Goal: Task Accomplishment & Management: Manage account settings

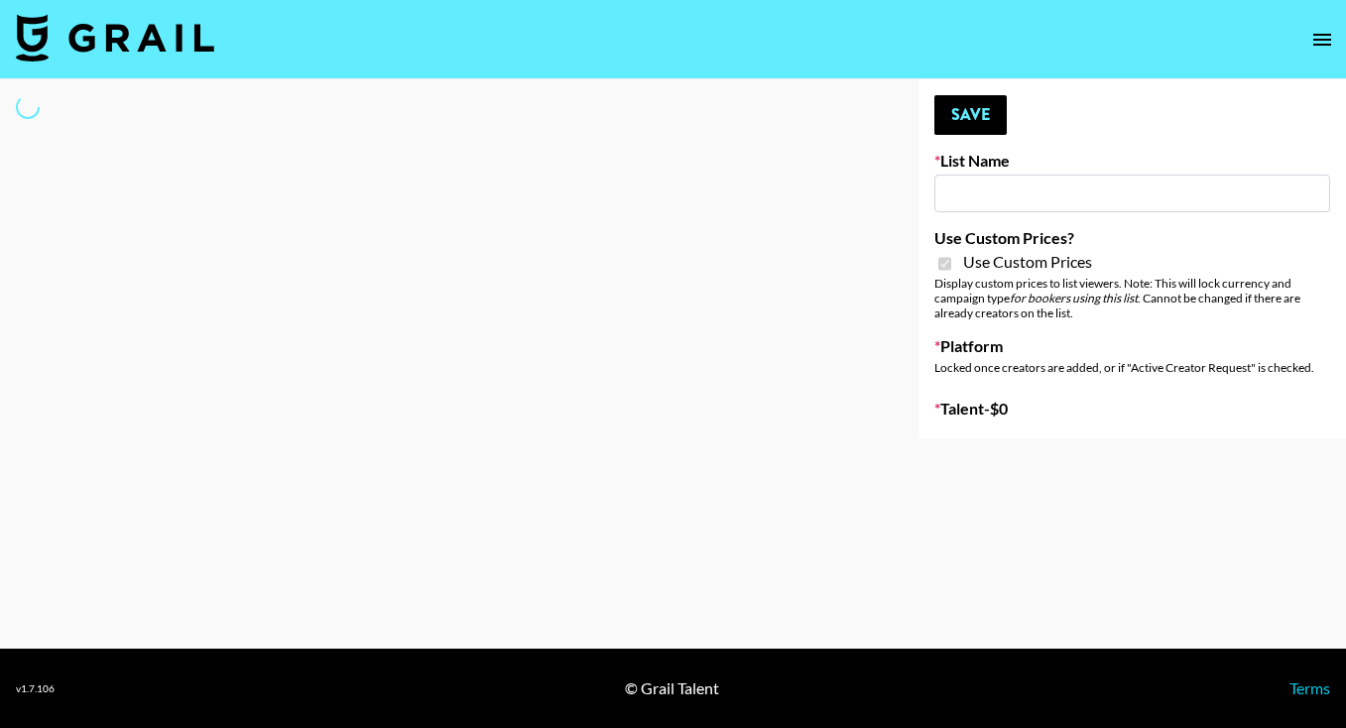
type input "HaruHaru Wonder 15/10"
checkbox input "true"
select select "Brand"
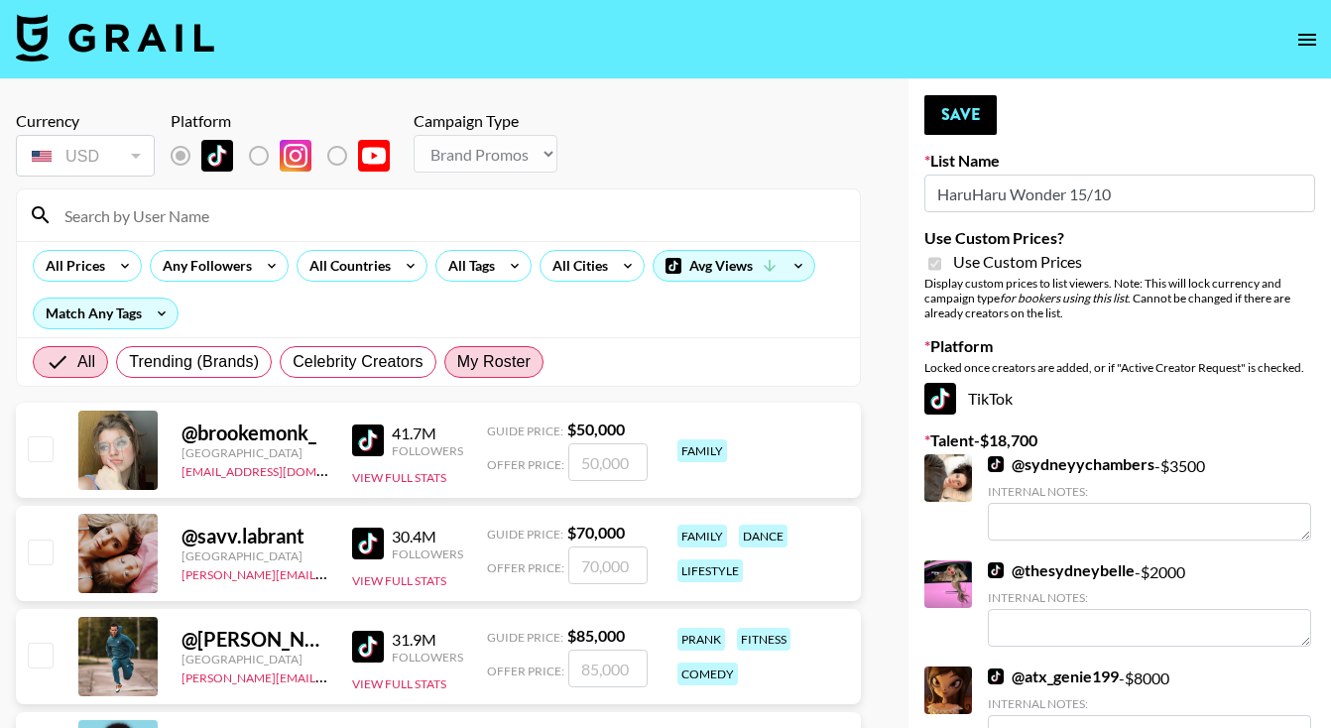
click at [477, 360] on span "My Roster" at bounding box center [493, 362] width 73 height 24
click at [457, 362] on input "My Roster" at bounding box center [457, 362] width 0 height 0
radio input "true"
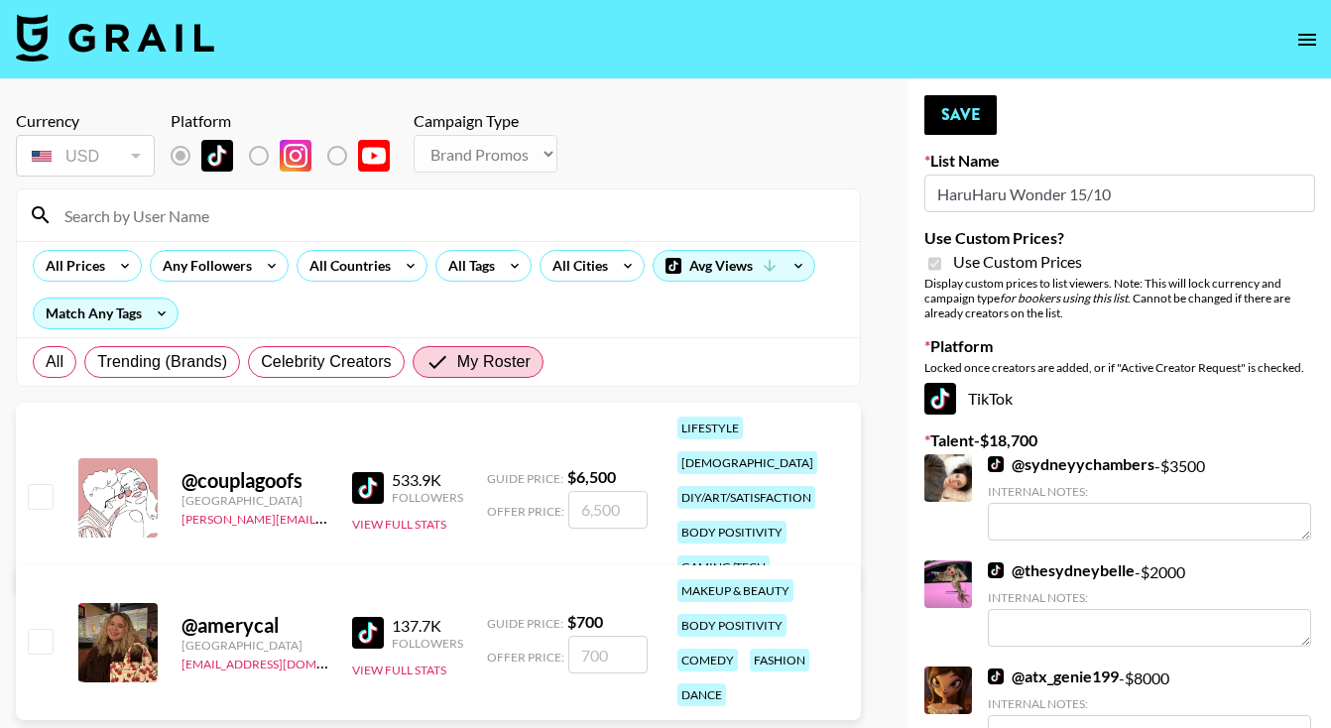
click at [44, 486] on input "checkbox" at bounding box center [40, 496] width 24 height 24
checkbox input "true"
type input "6500"
checkbox input "false"
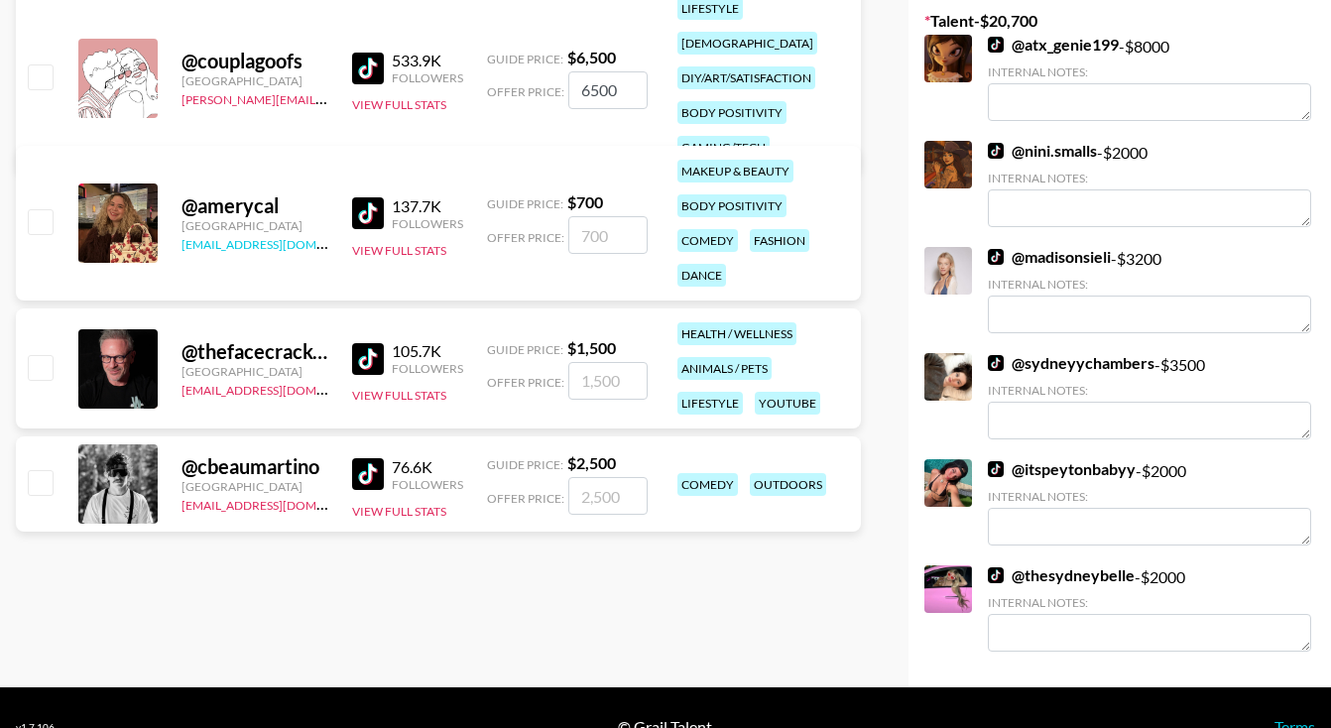
scroll to position [458, 0]
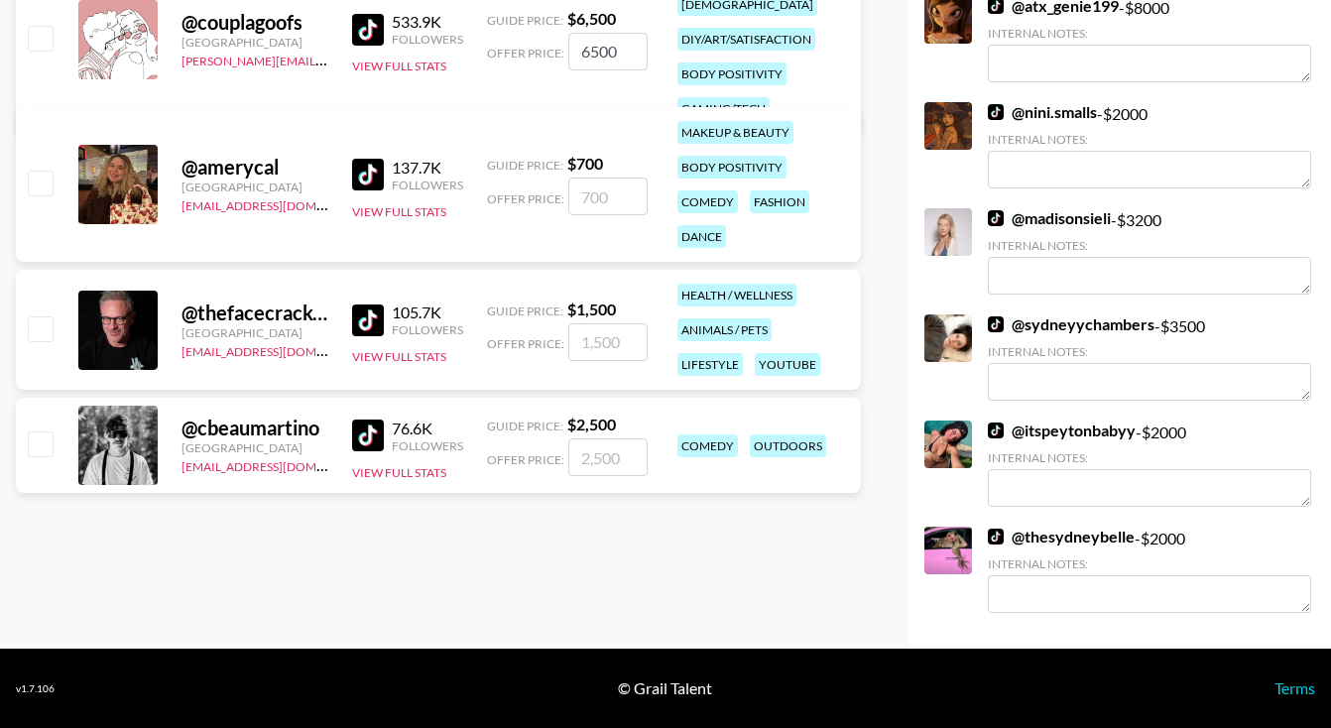
click at [47, 189] on input "checkbox" at bounding box center [40, 183] width 24 height 24
checkbox input "true"
type input "700"
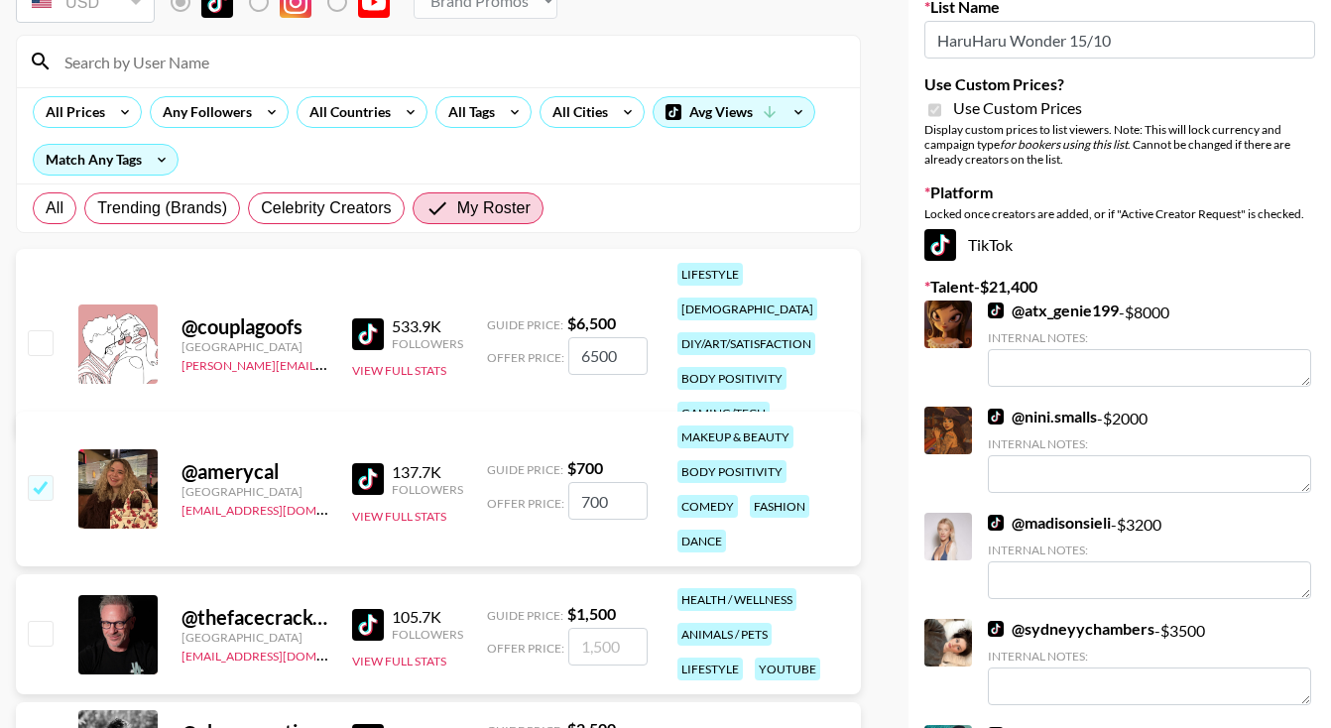
scroll to position [144, 0]
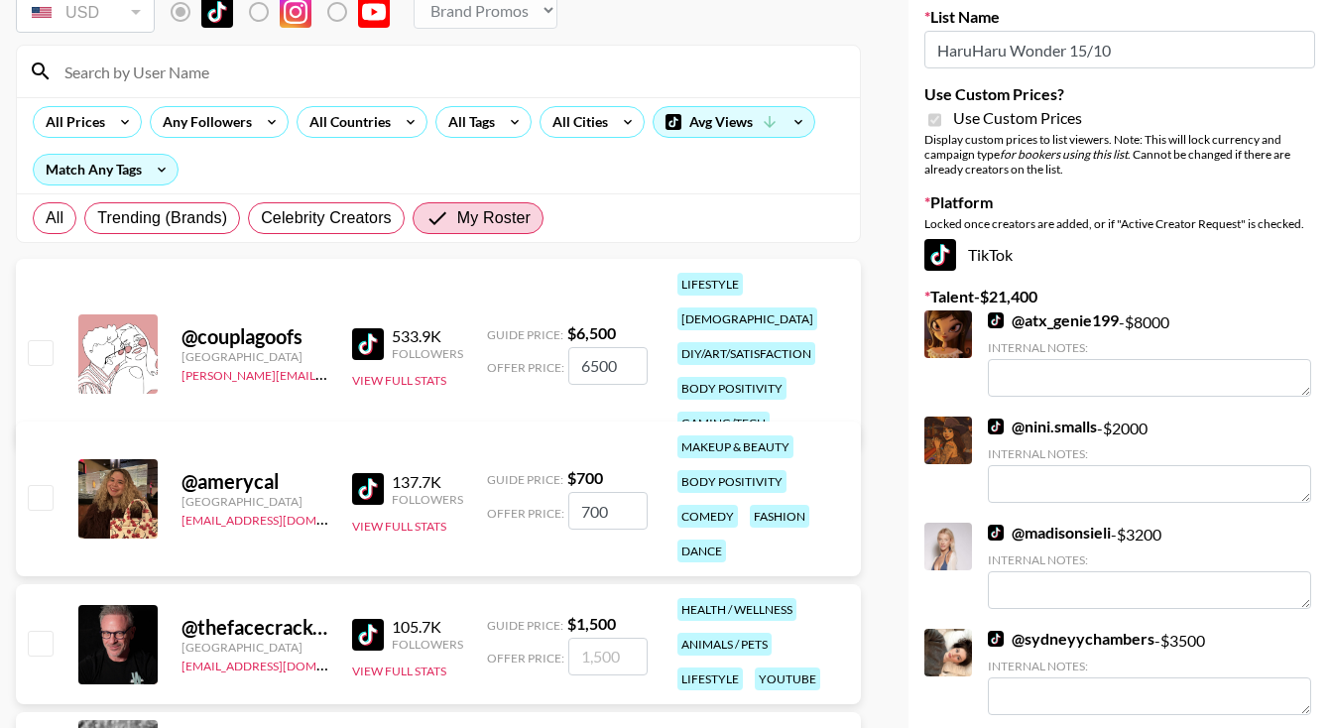
checkbox input "false"
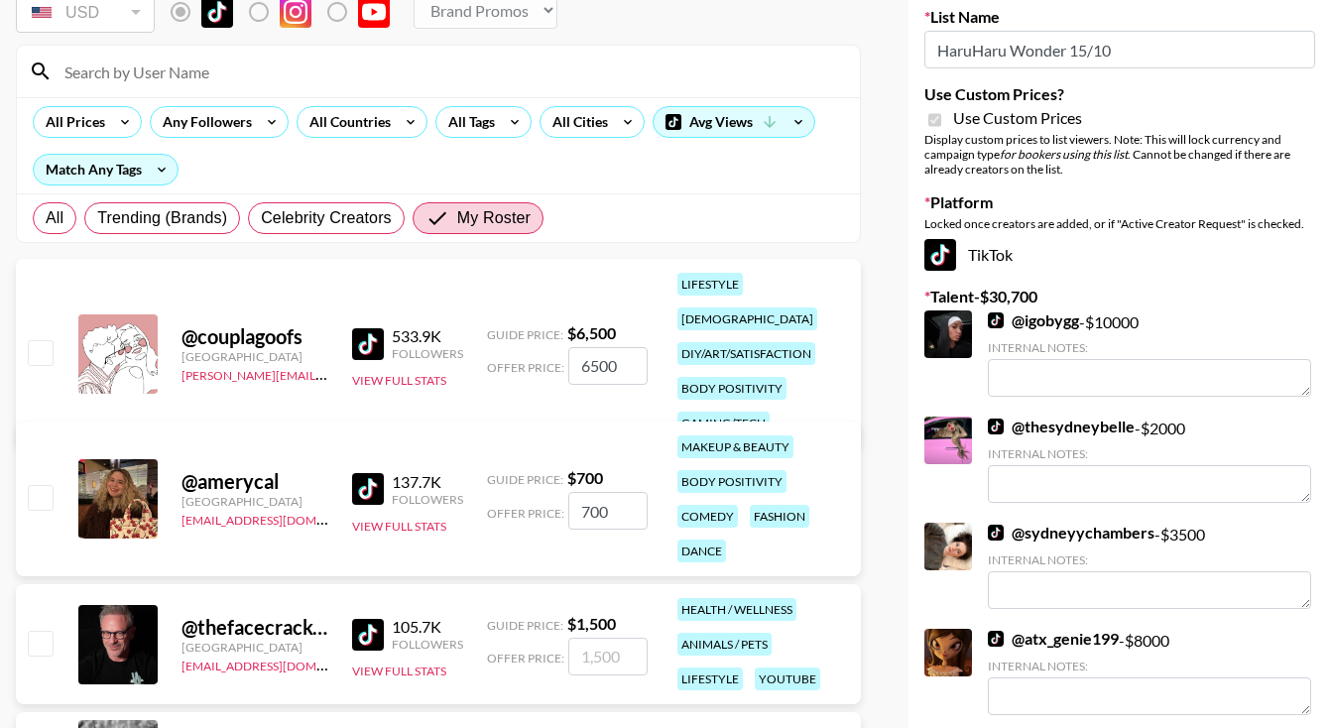
click at [41, 342] on input "checkbox" at bounding box center [40, 352] width 24 height 24
checkbox input "true"
click at [48, 508] on input "checkbox" at bounding box center [40, 497] width 24 height 24
checkbox input "true"
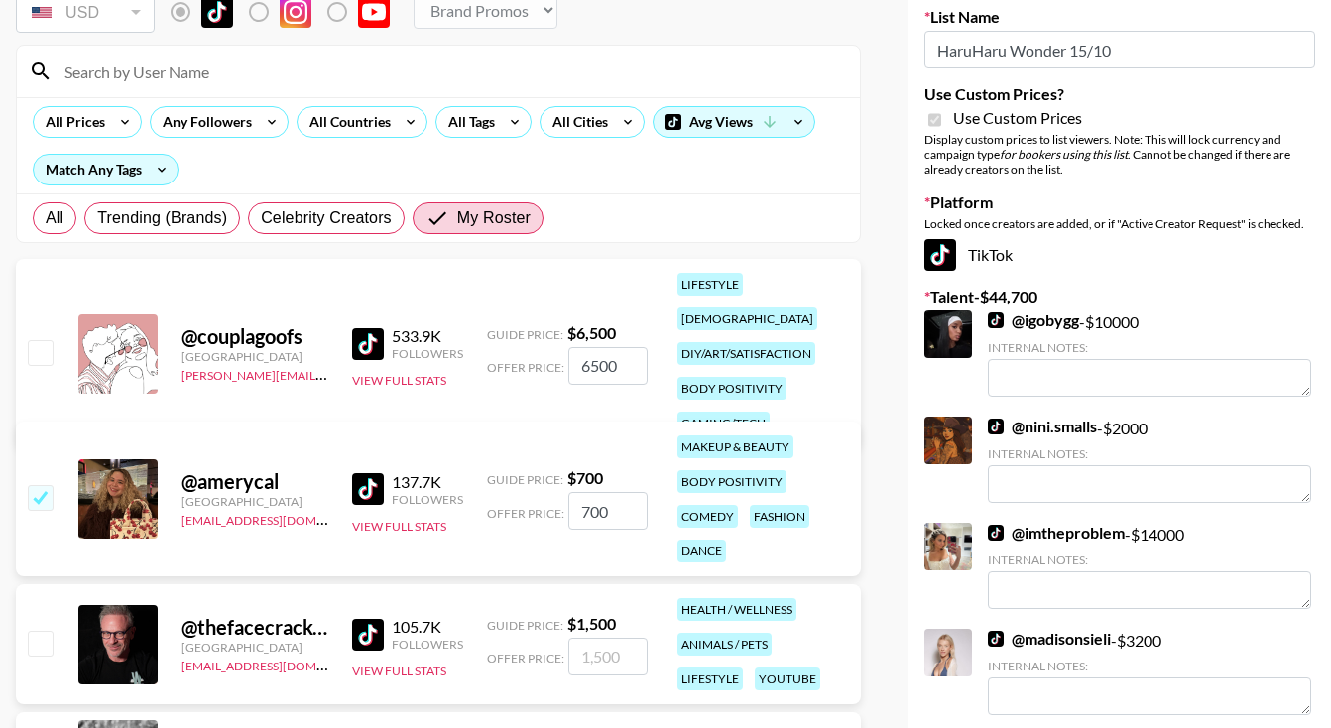
checkbox input "false"
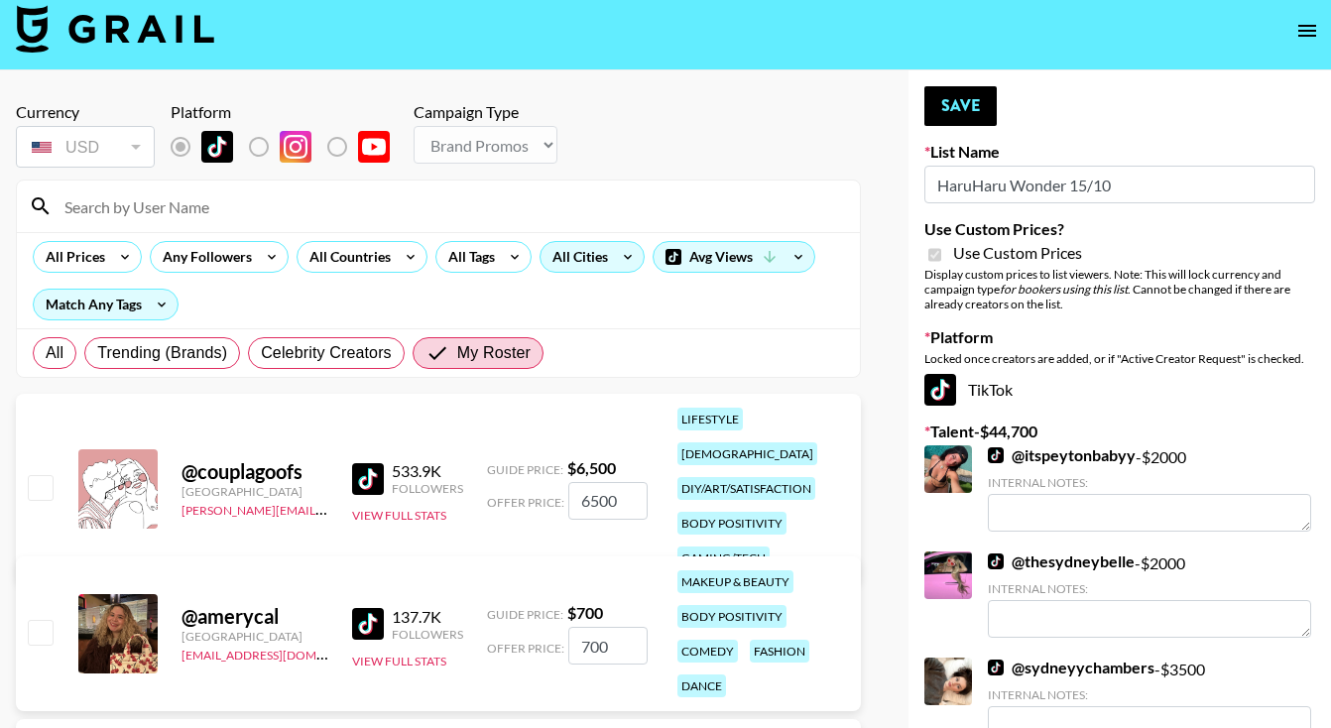
scroll to position [0, 0]
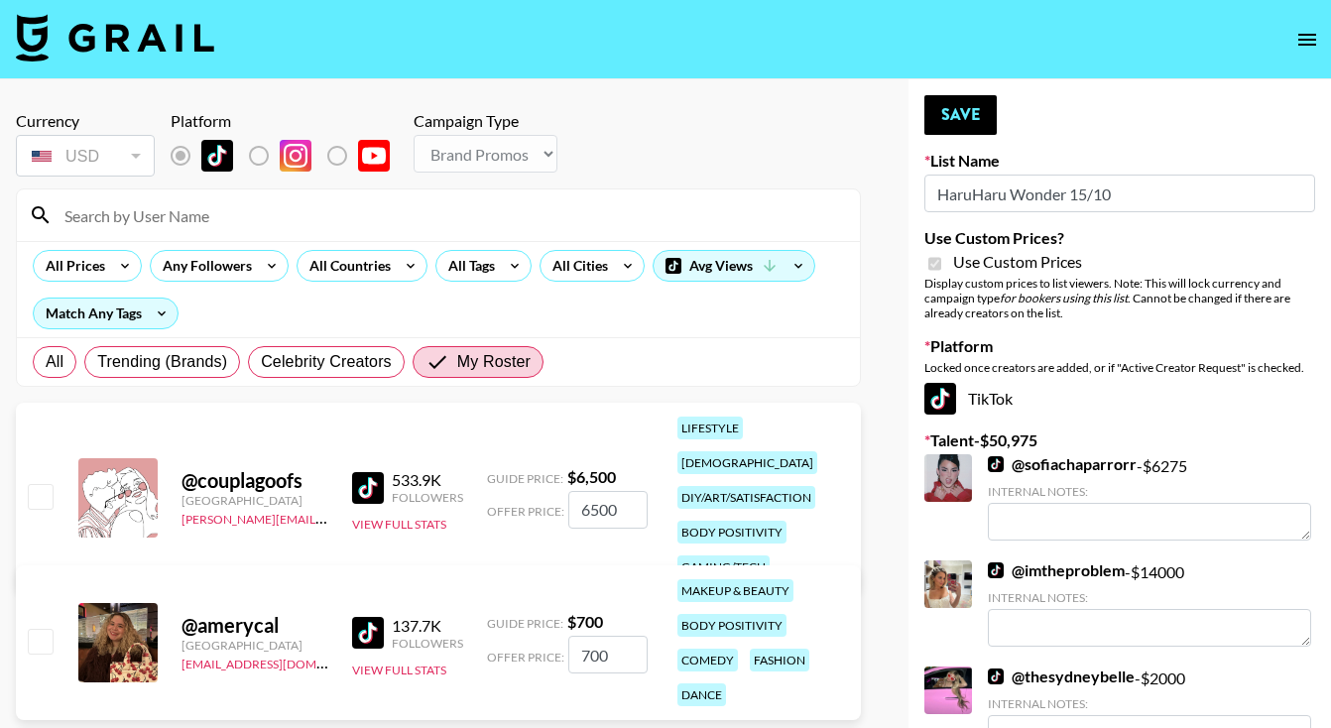
click at [598, 497] on input "6500" at bounding box center [607, 510] width 79 height 38
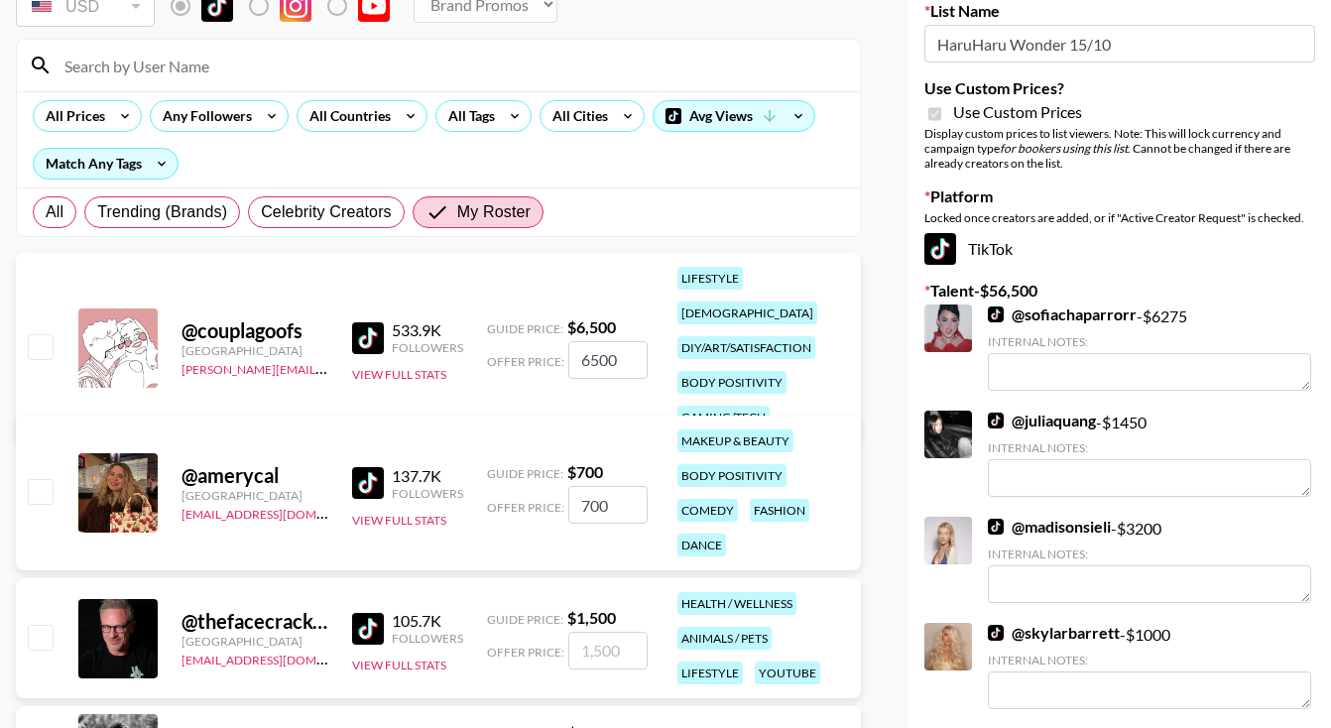
scroll to position [155, 0]
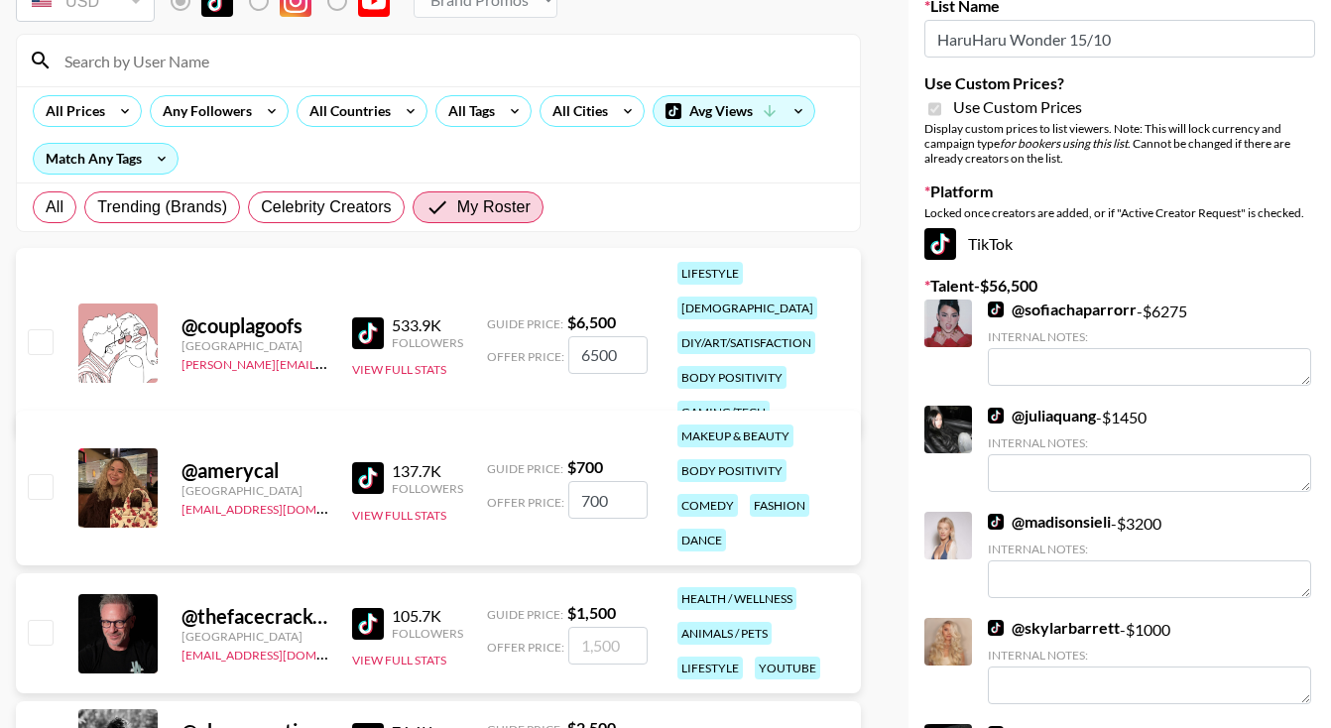
click at [28, 332] on input "checkbox" at bounding box center [40, 341] width 24 height 24
checkbox input "false"
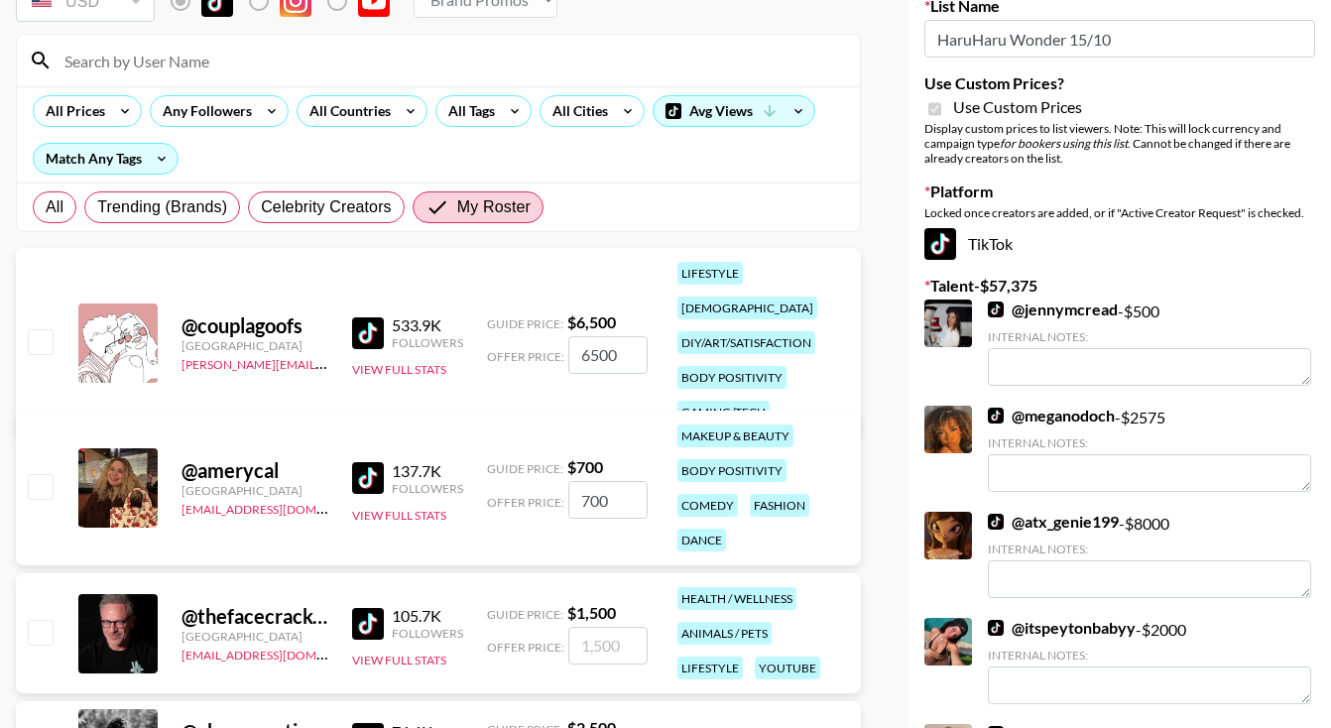
click at [42, 474] on input "checkbox" at bounding box center [40, 486] width 24 height 24
checkbox input "true"
click at [46, 334] on input "checkbox" at bounding box center [40, 341] width 24 height 24
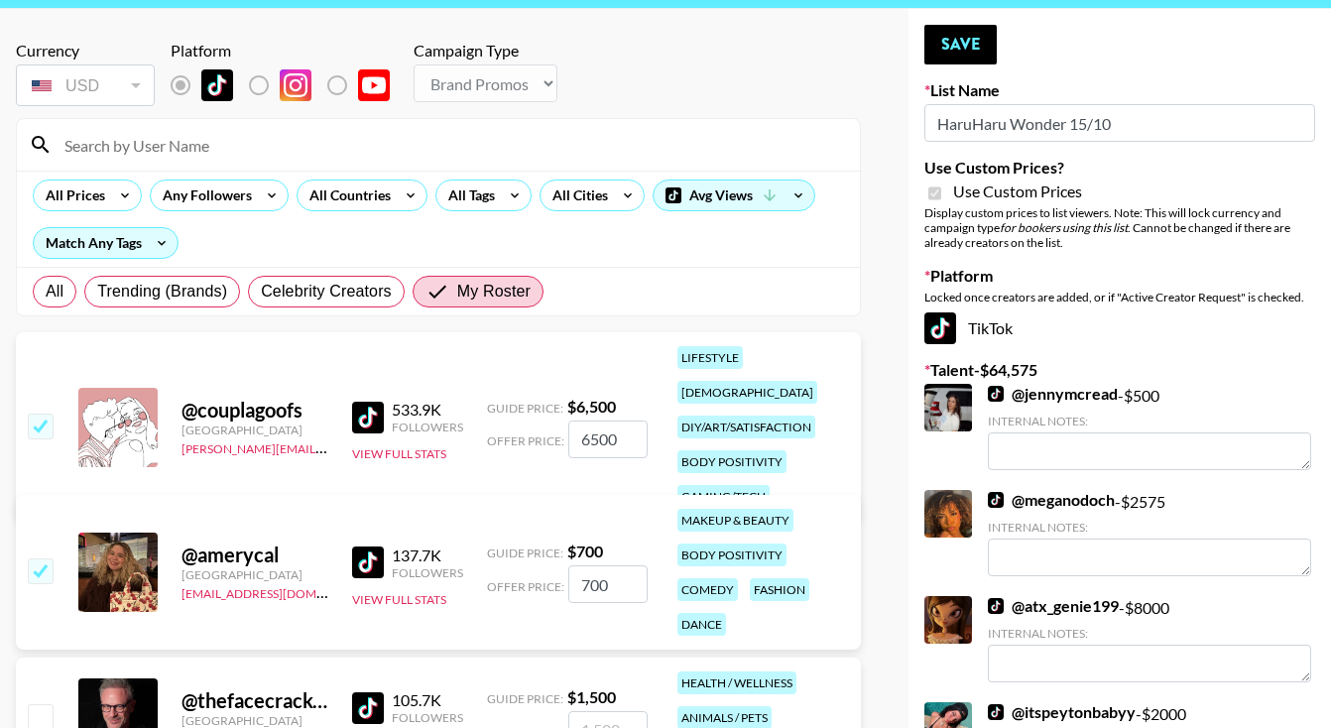
scroll to position [0, 0]
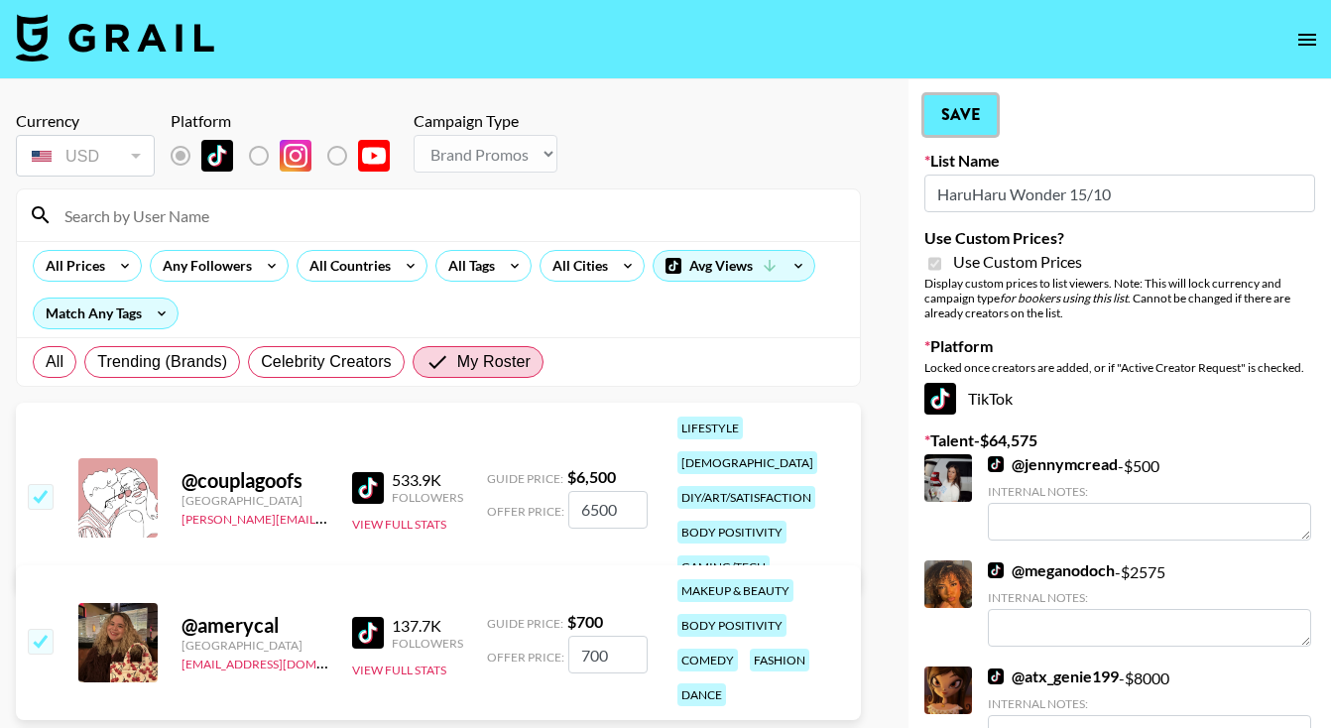
click at [943, 129] on button "Save" at bounding box center [960, 115] width 72 height 40
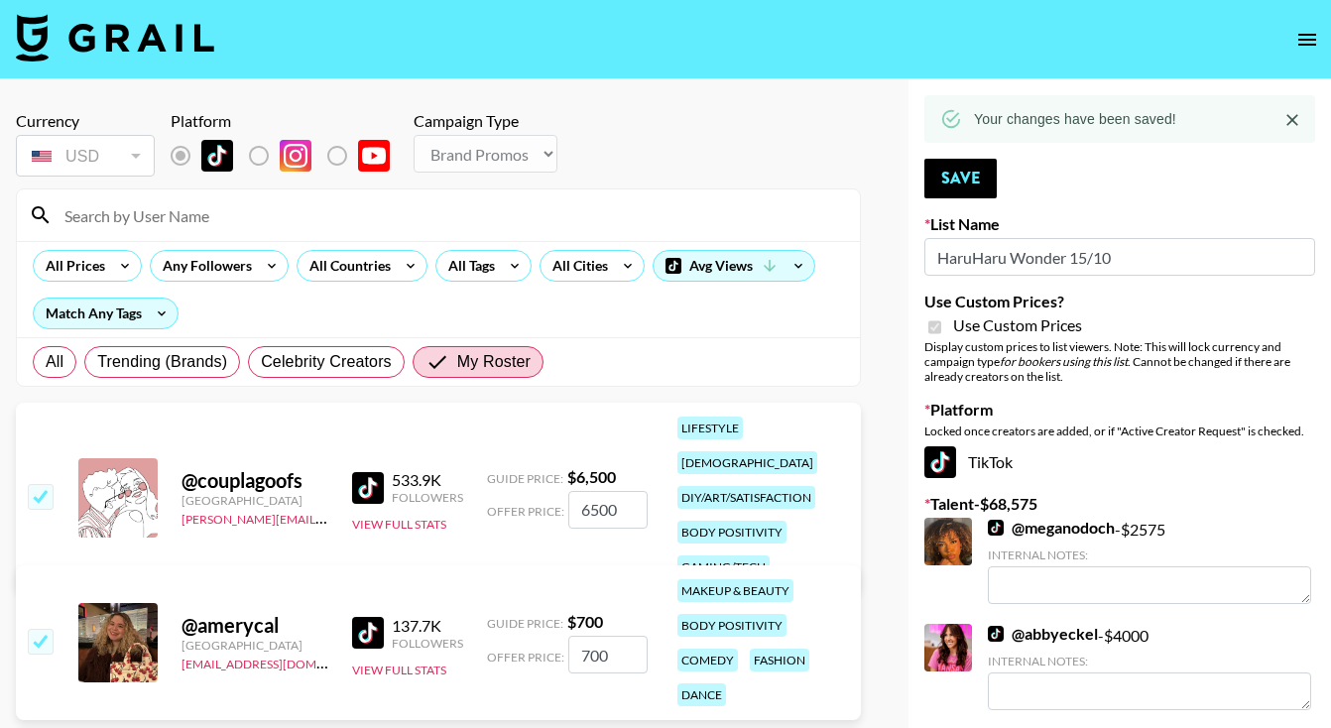
click at [49, 486] on input "checkbox" at bounding box center [40, 496] width 24 height 24
checkbox input "false"
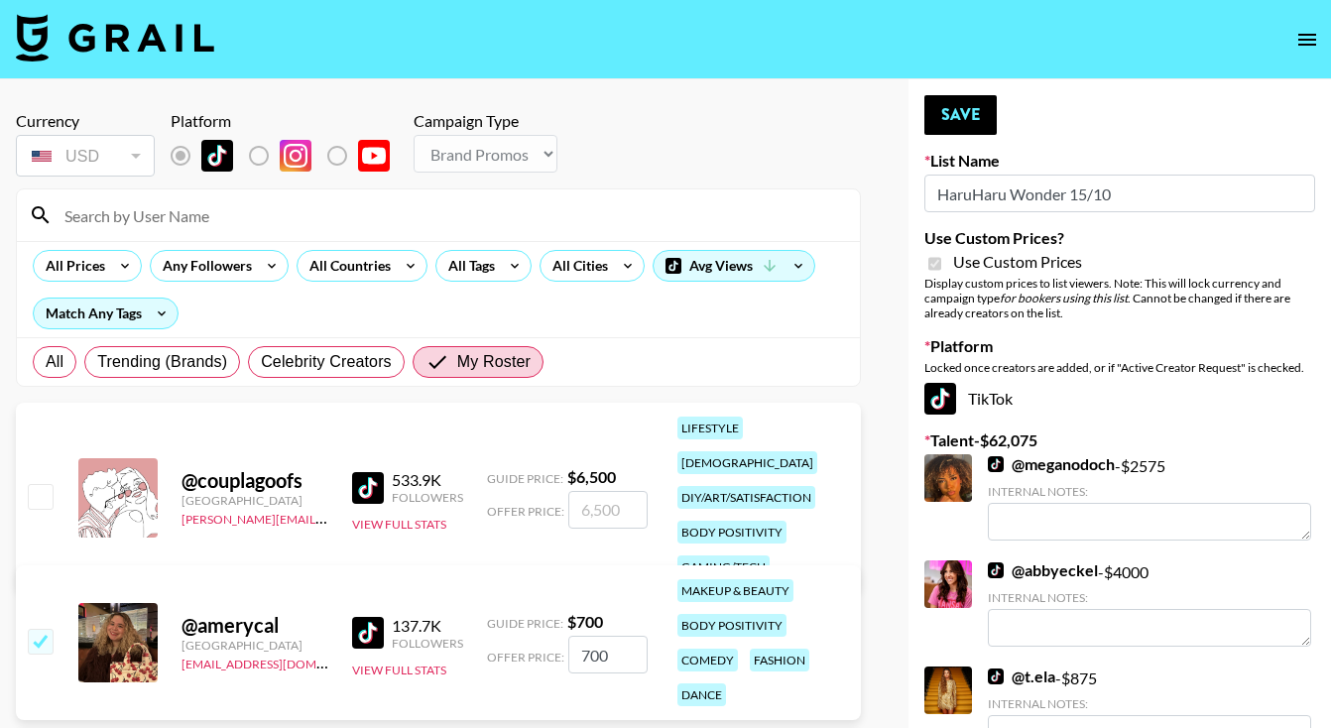
click at [45, 484] on input "checkbox" at bounding box center [40, 496] width 24 height 24
checkbox input "true"
type input "6500"
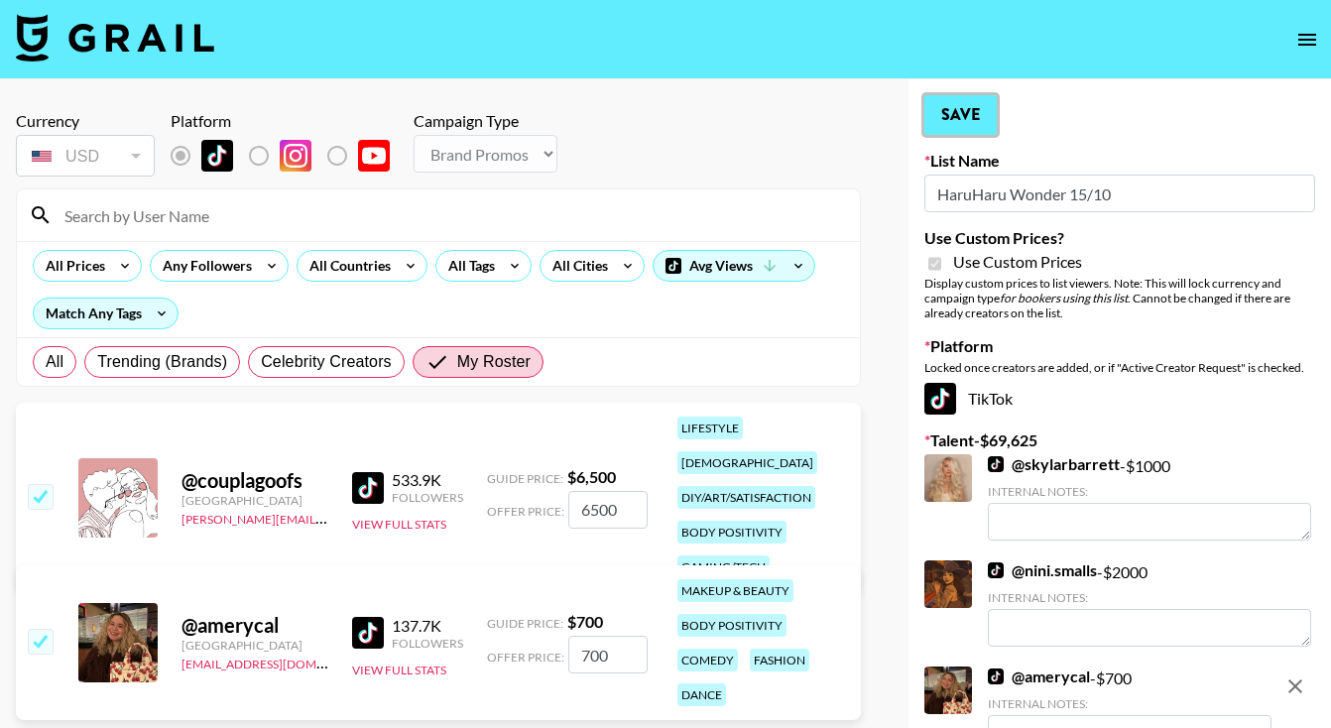
click at [944, 118] on button "Save" at bounding box center [960, 115] width 72 height 40
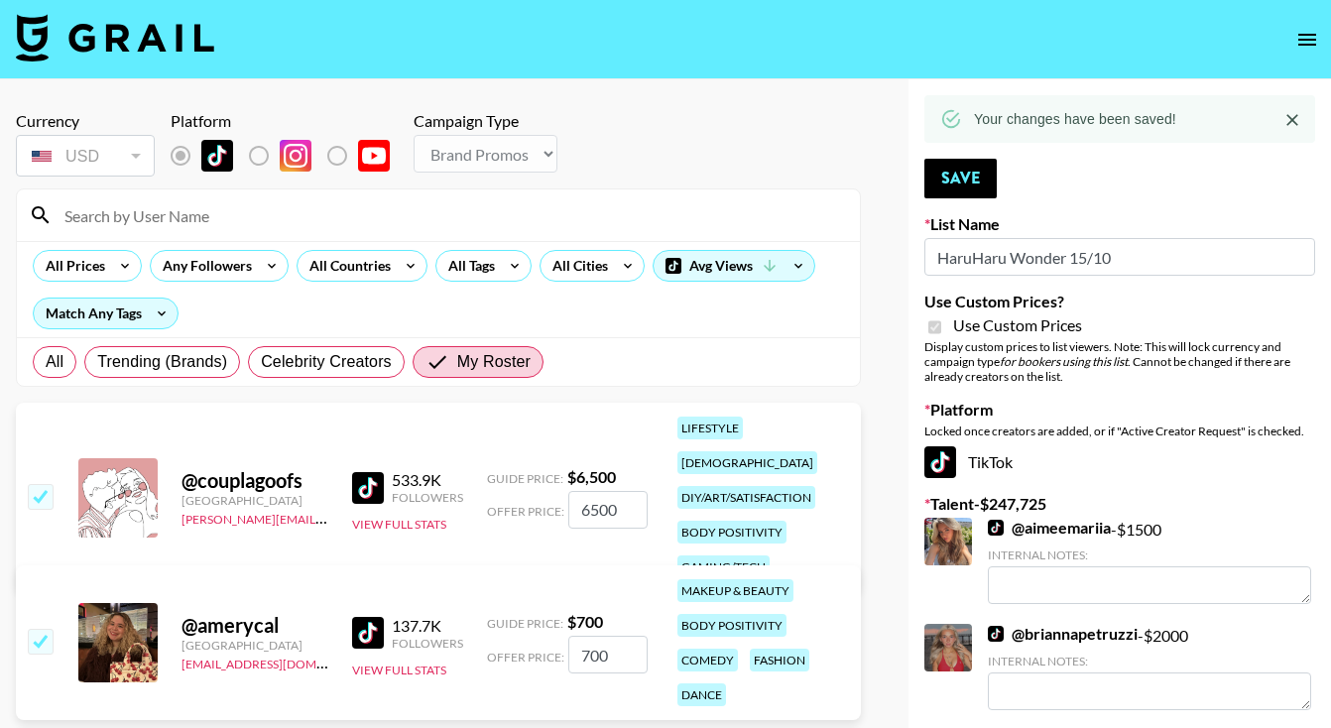
type textarea "Based in the [GEOGRAPHIC_DATA]"
type textarea "Based in [GEOGRAPHIC_DATA]"
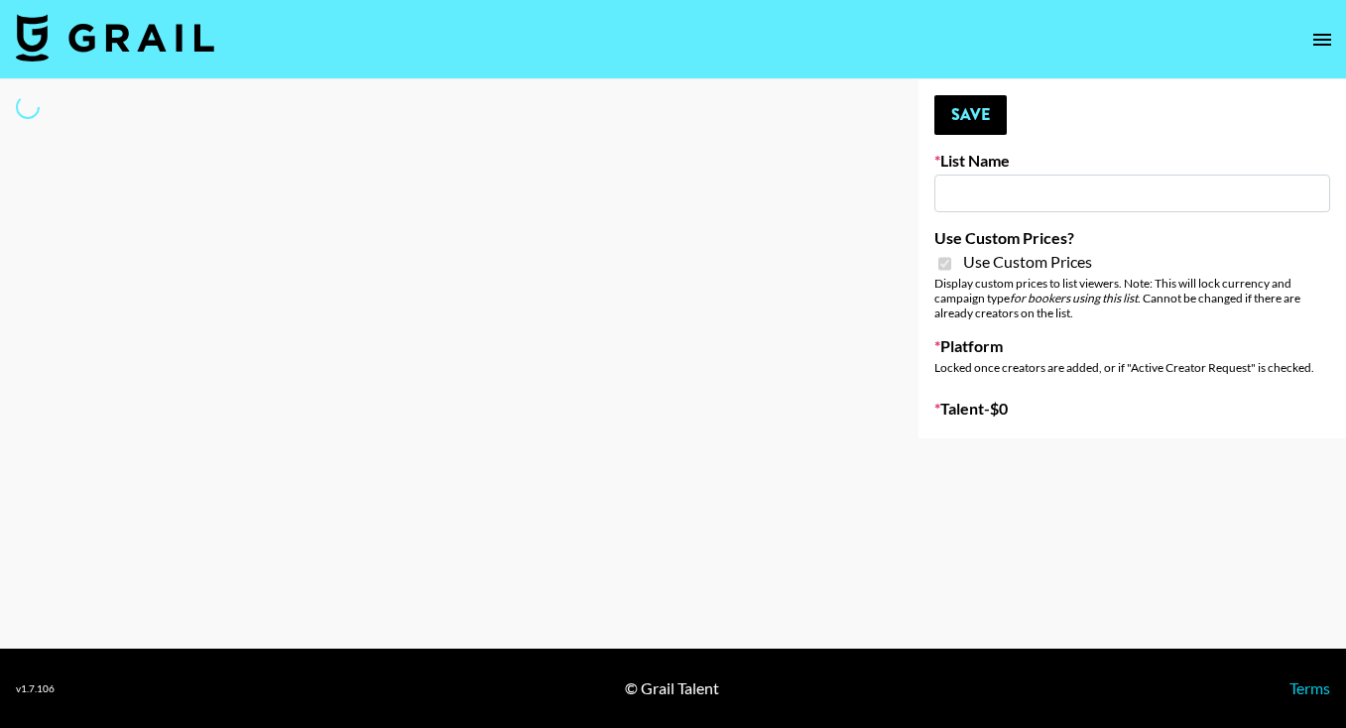
type input "Walmart Fashion"
checkbox input "true"
select select "Brand"
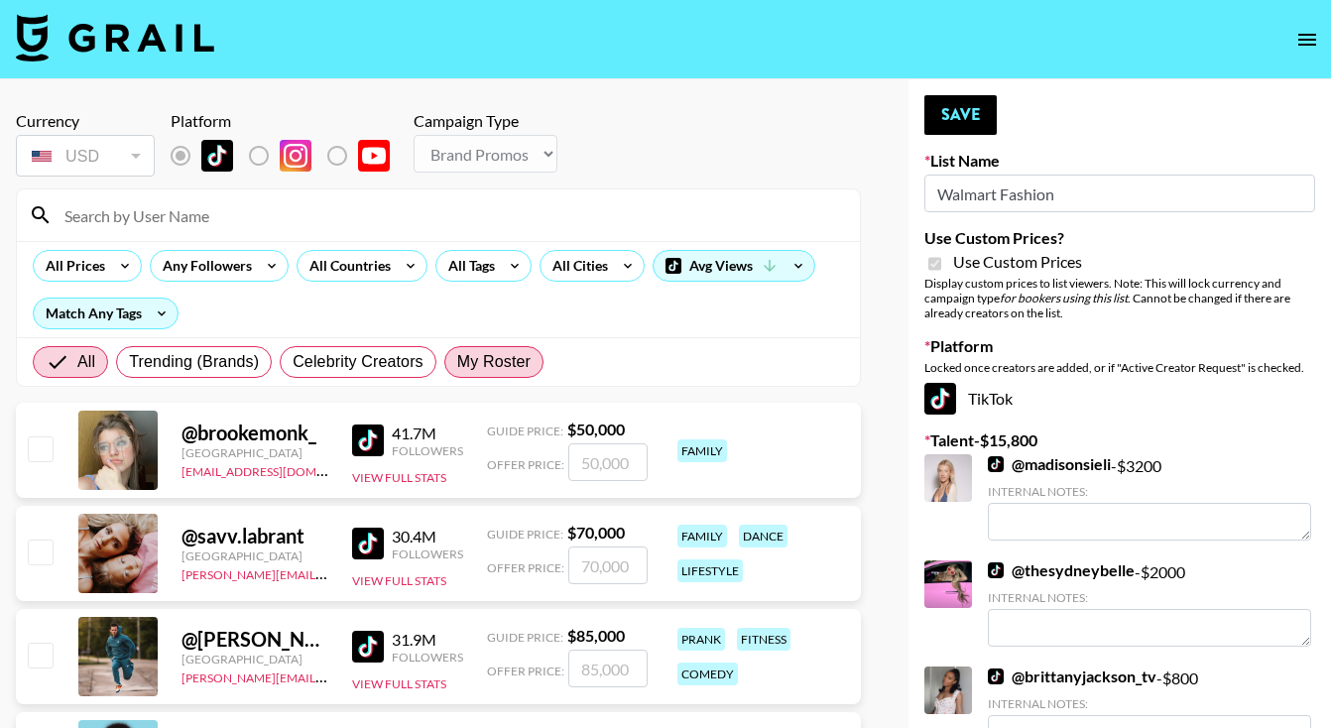
click at [498, 363] on span "My Roster" at bounding box center [493, 362] width 73 height 24
click at [457, 362] on input "My Roster" at bounding box center [457, 362] width 0 height 0
radio input "true"
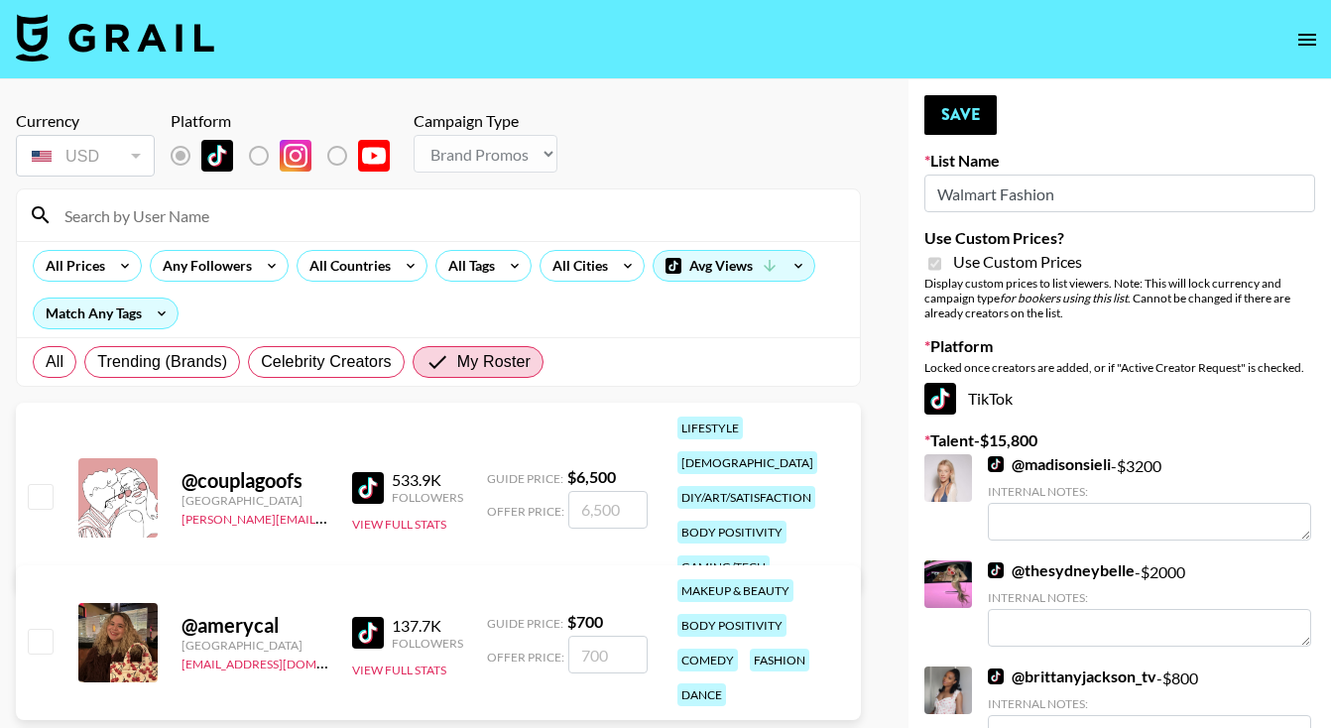
click at [600, 651] on input "number" at bounding box center [607, 655] width 79 height 38
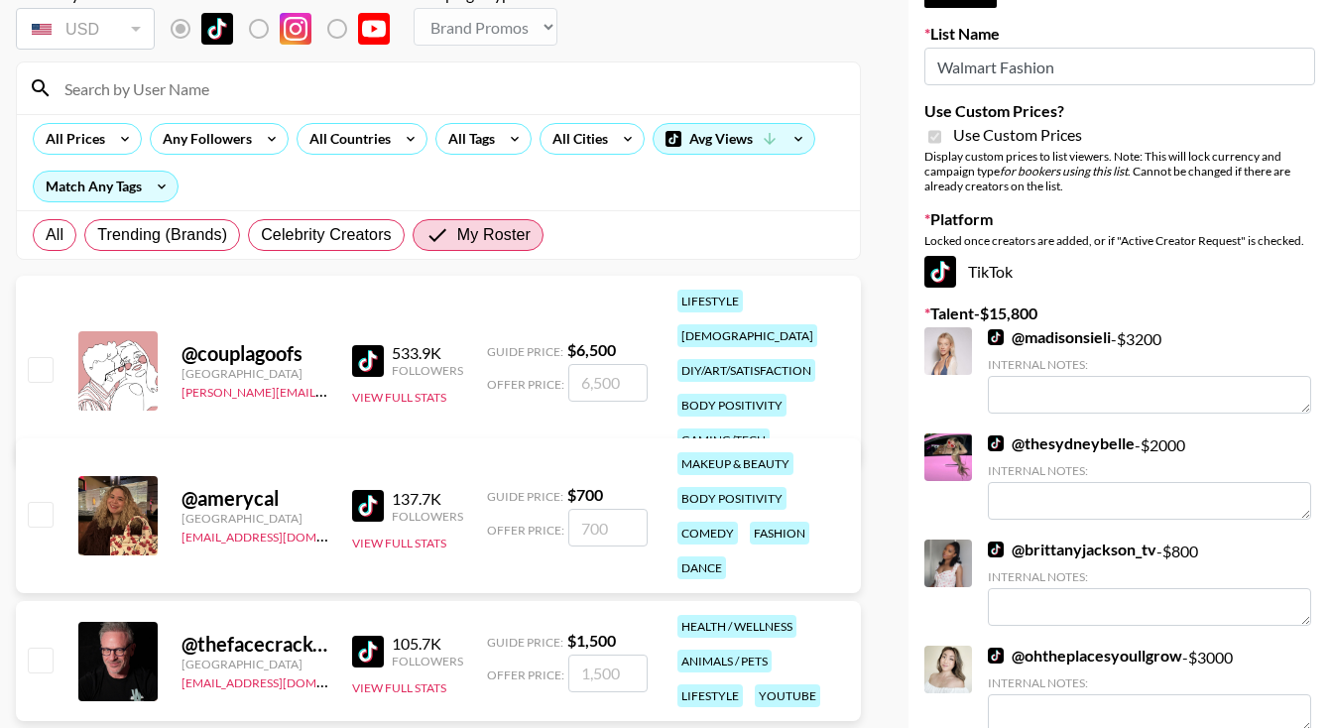
scroll to position [154, 0]
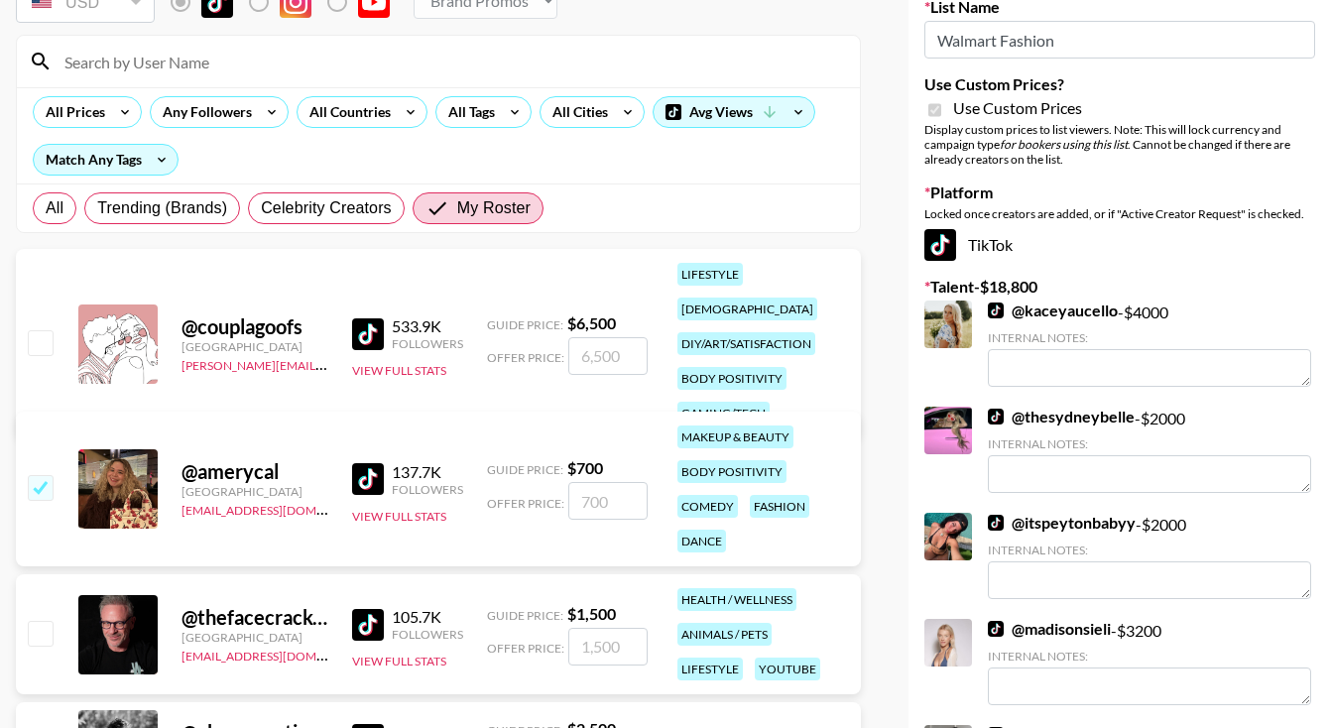
checkbox input "true"
type input "2000"
click at [28, 330] on input "checkbox" at bounding box center [40, 342] width 24 height 24
checkbox input "true"
type input "6500"
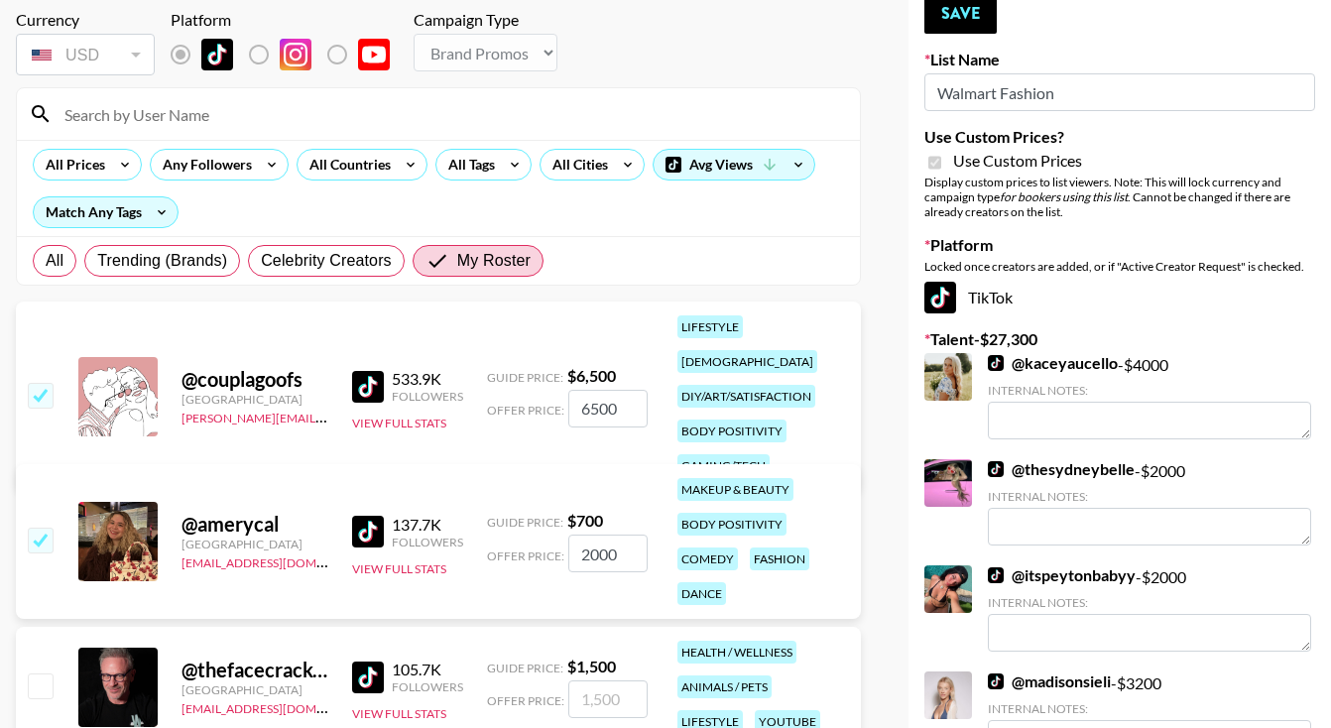
scroll to position [0, 0]
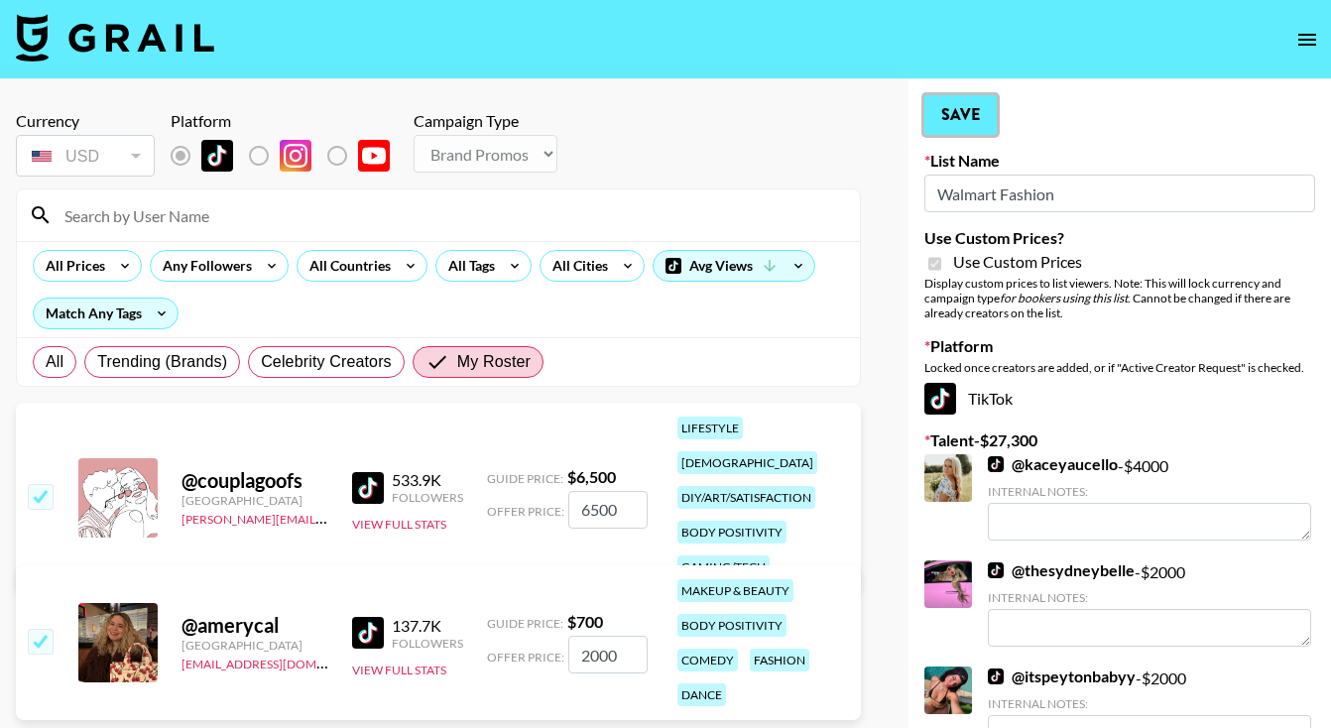
click at [972, 126] on button "Save" at bounding box center [960, 115] width 72 height 40
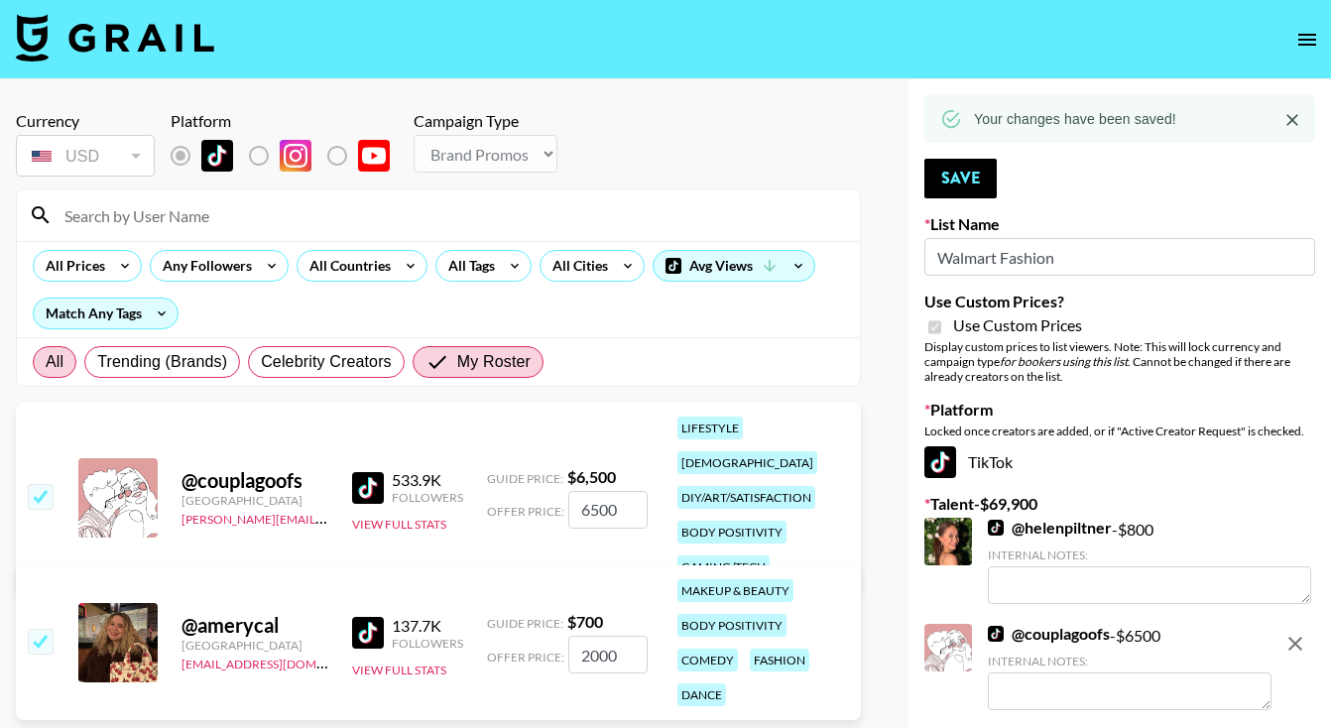
click at [66, 370] on label "All" at bounding box center [55, 362] width 44 height 32
click at [46, 362] on input "All" at bounding box center [46, 362] width 0 height 0
radio input "true"
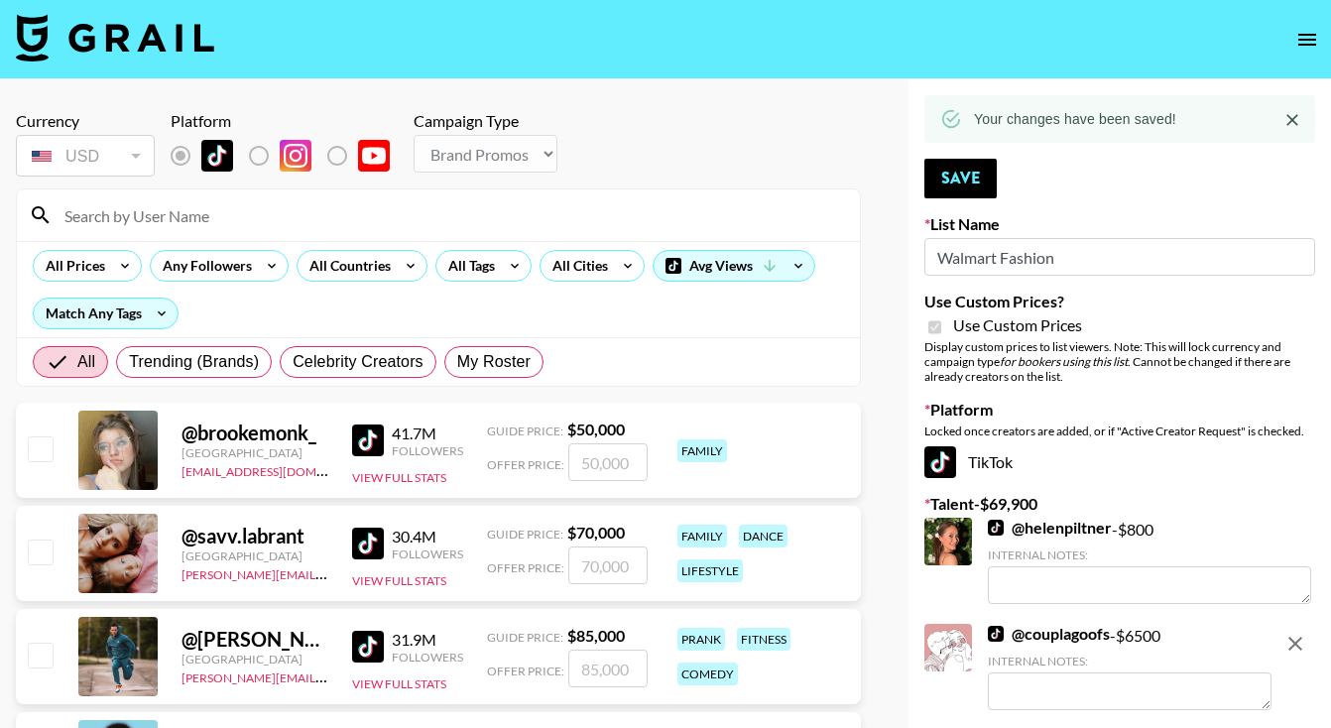
click at [169, 216] on input at bounding box center [450, 215] width 795 height 32
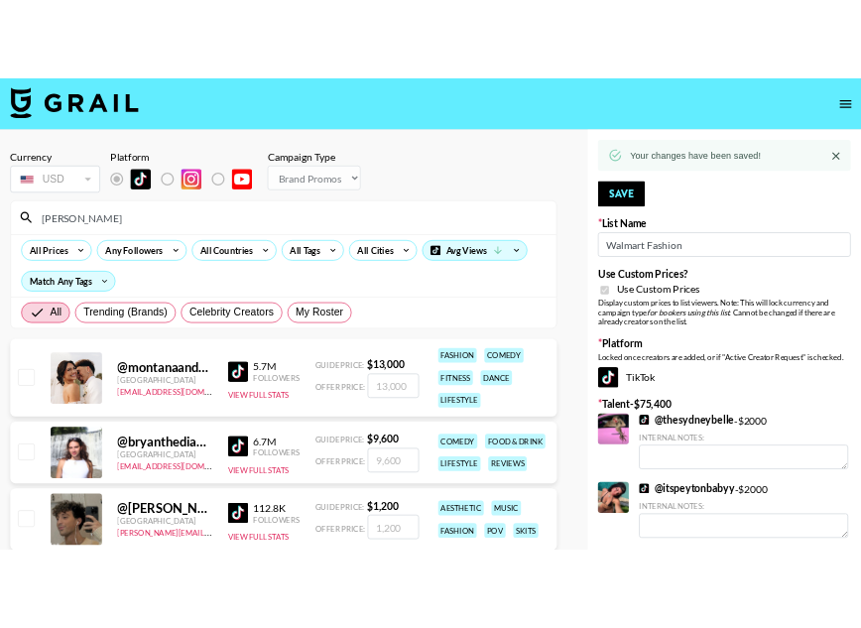
scroll to position [4, 0]
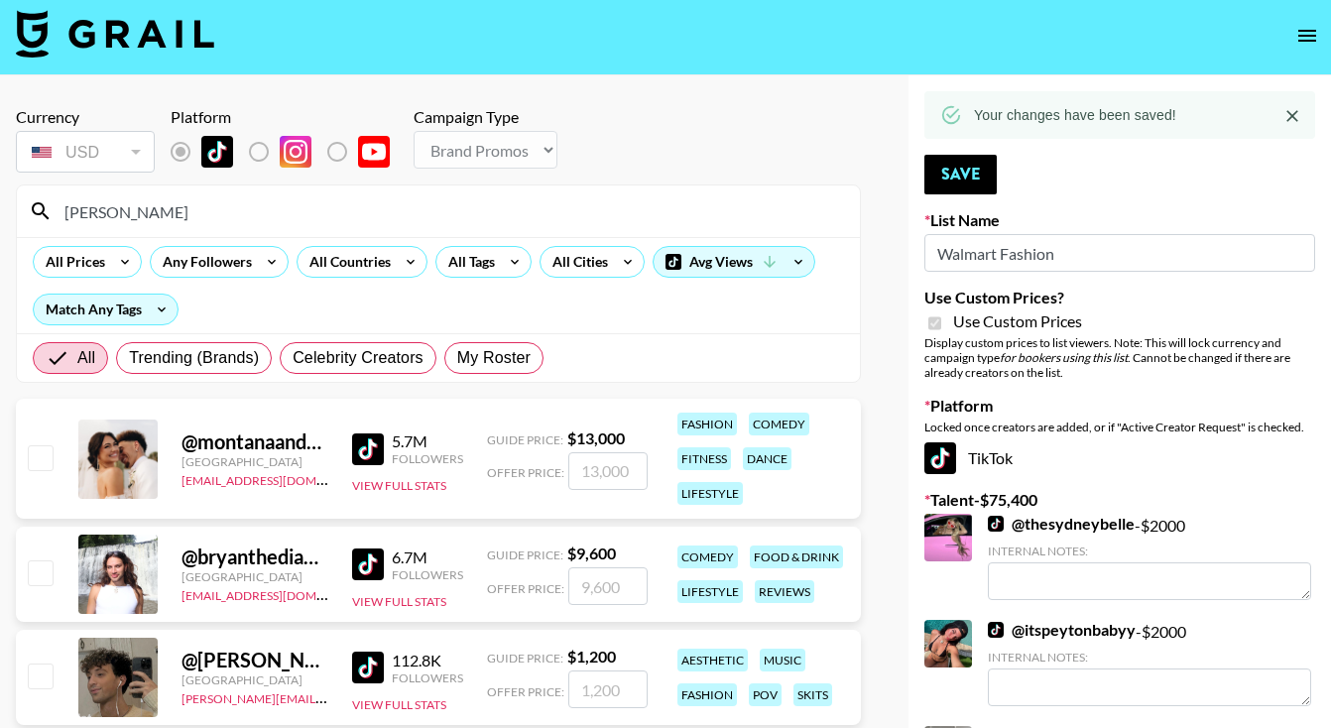
type input "ryan"
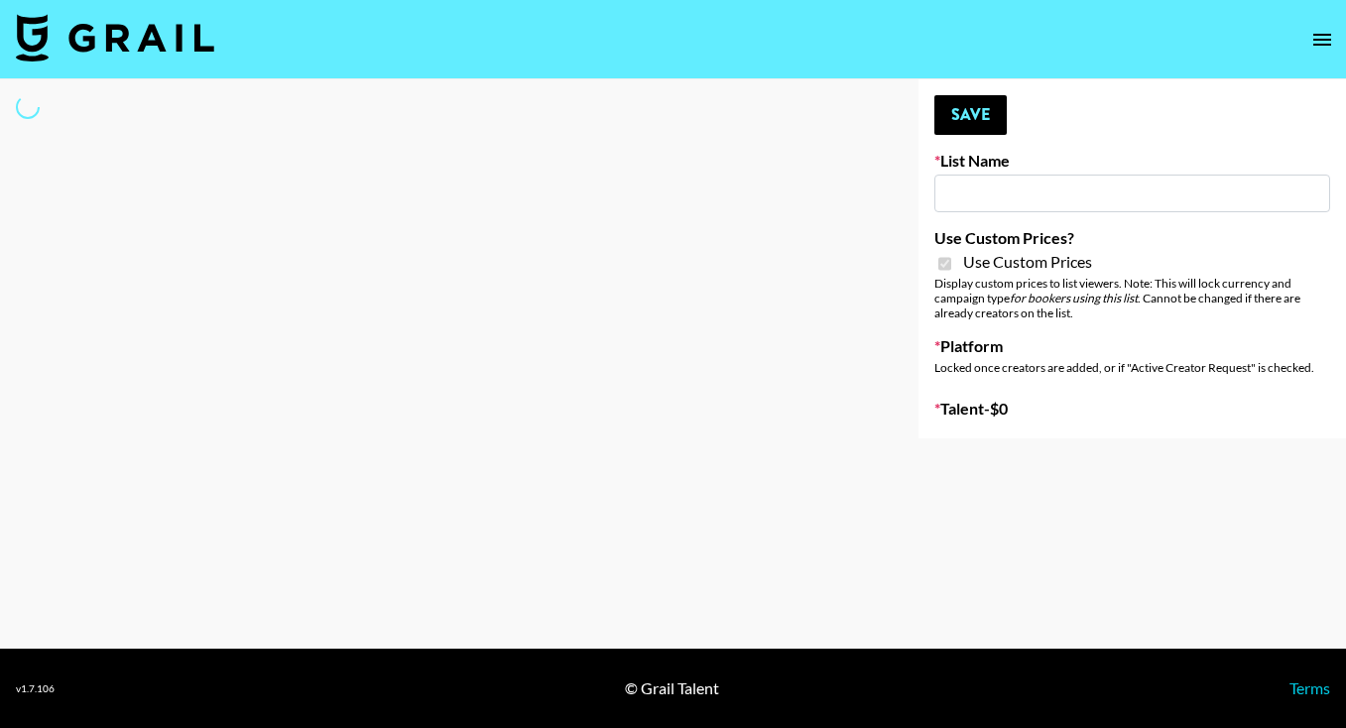
type input "SF-based Talent"
checkbox input "true"
select select "Brand"
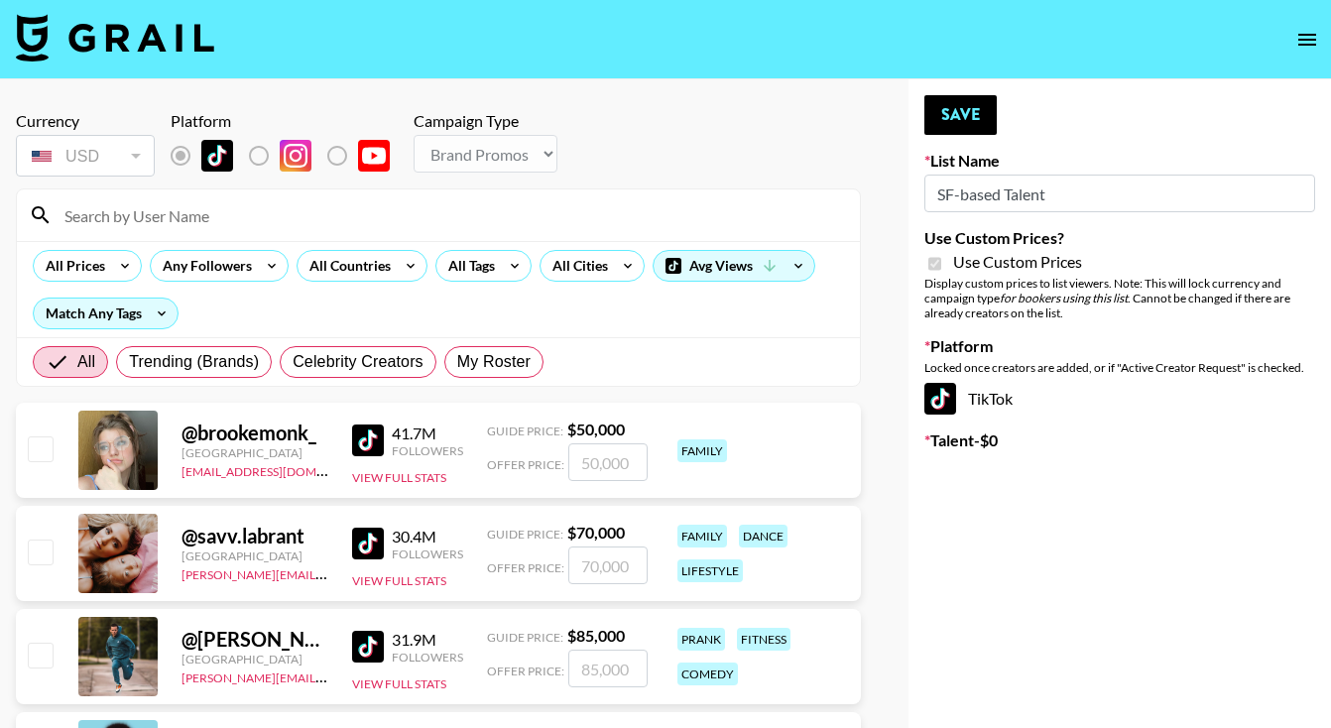
click at [186, 213] on input at bounding box center [450, 215] width 795 height 32
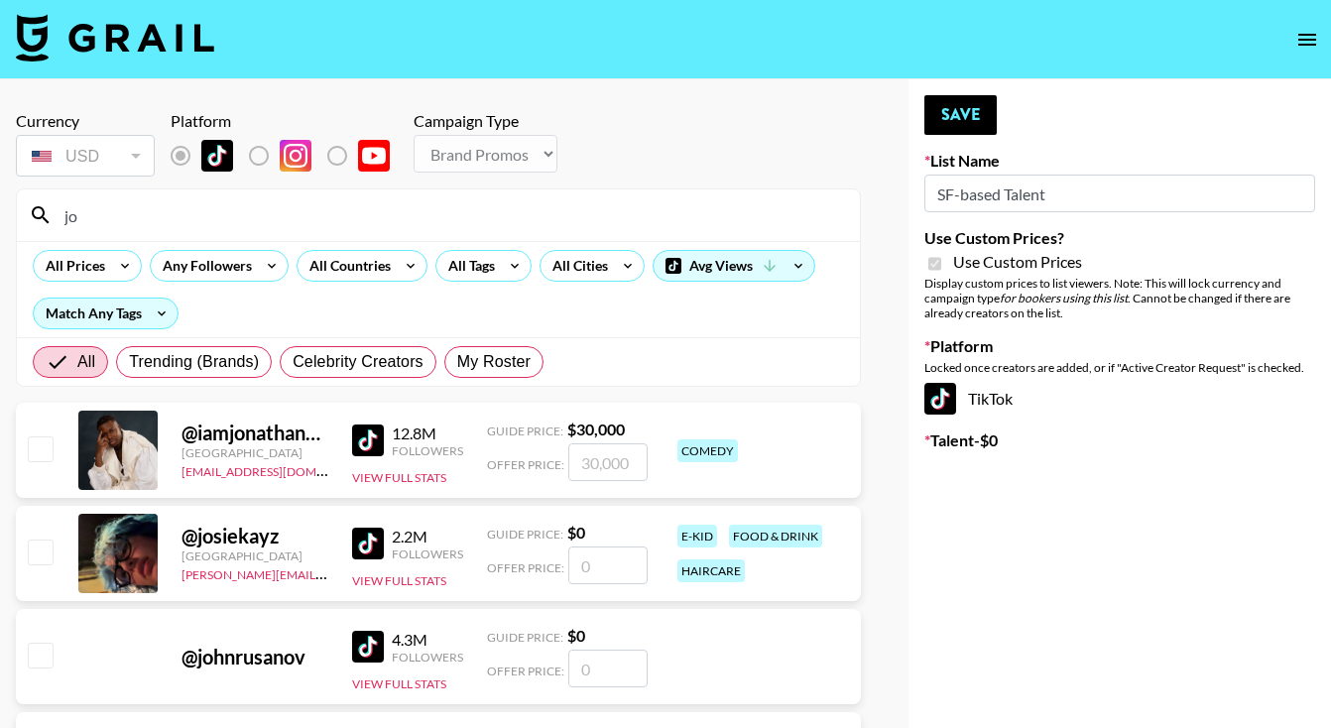
type input "j"
